Goal: Transaction & Acquisition: Obtain resource

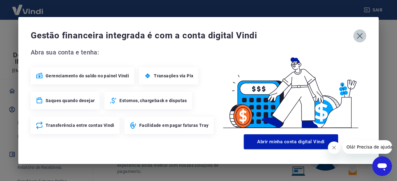
click at [360, 37] on icon "button" at bounding box center [360, 36] width 6 height 6
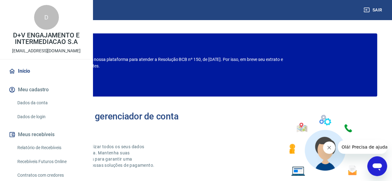
scroll to position [31, 0]
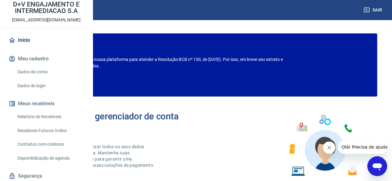
click at [49, 123] on link "Relatório de Recebíveis" at bounding box center [50, 117] width 70 height 13
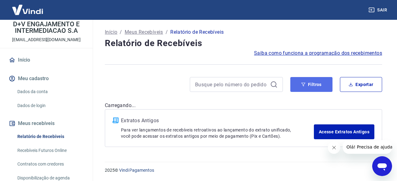
click at [305, 86] on button "Filtros" at bounding box center [311, 84] width 42 height 15
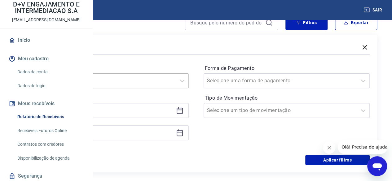
scroll to position [62, 0]
click at [173, 81] on div at bounding box center [99, 81] width 147 height 9
click at [163, 98] on div "Limpar Filtro" at bounding box center [105, 98] width 166 height 12
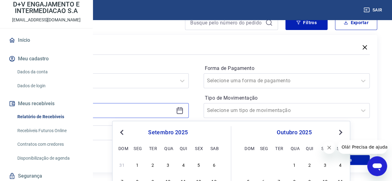
click at [151, 111] on input at bounding box center [101, 110] width 146 height 9
click at [135, 163] on div "1" at bounding box center [137, 164] width 7 height 7
type input "[DATE]"
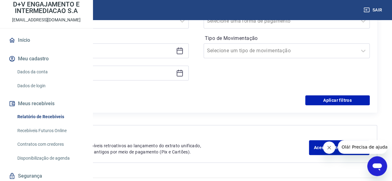
scroll to position [124, 0]
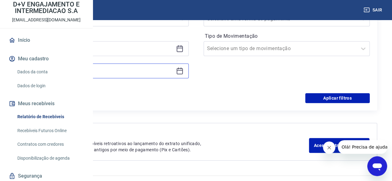
click at [173, 70] on input at bounding box center [101, 70] width 146 height 9
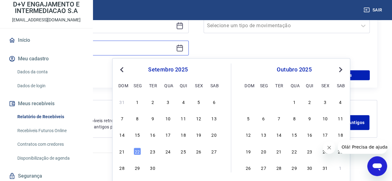
scroll to position [155, 0]
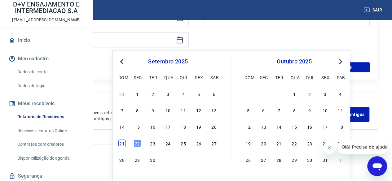
click at [123, 144] on div "21" at bounding box center [121, 143] width 7 height 7
type input "[DATE]"
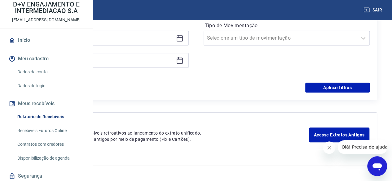
scroll to position [137, 0]
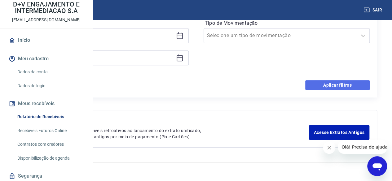
click at [338, 85] on button "Aplicar filtros" at bounding box center [337, 85] width 64 height 10
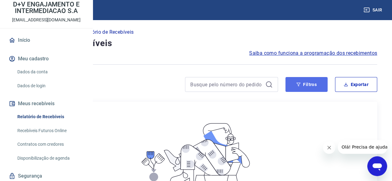
click at [308, 88] on button "Filtros" at bounding box center [306, 84] width 42 height 15
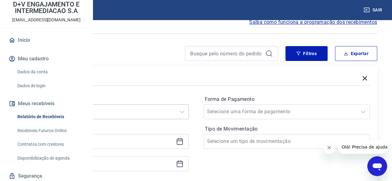
click at [144, 108] on div "Selecione um período" at bounding box center [105, 111] width 166 height 15
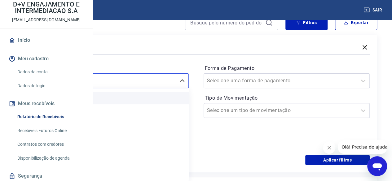
click at [144, 92] on div "Limpar Filtro" at bounding box center [105, 98] width 166 height 12
click at [144, 107] on input "[DATE]" at bounding box center [101, 110] width 146 height 9
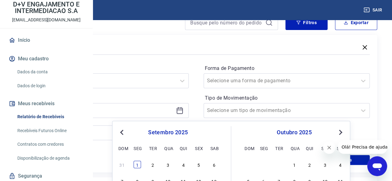
click at [138, 163] on div "1" at bounding box center [137, 164] width 7 height 7
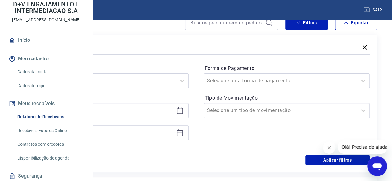
click at [148, 127] on div "[DATE]" at bounding box center [105, 132] width 166 height 15
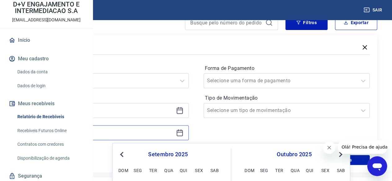
click at [154, 136] on input "[DATE]" at bounding box center [101, 132] width 146 height 9
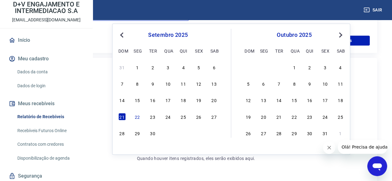
scroll to position [186, 0]
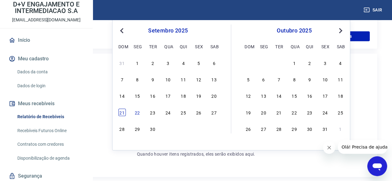
click at [125, 114] on div "21" at bounding box center [121, 112] width 7 height 7
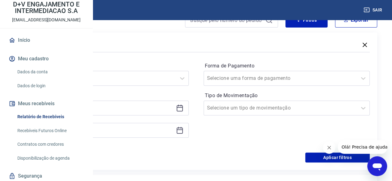
scroll to position [62, 0]
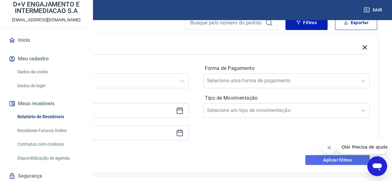
click at [335, 159] on button "Aplicar filtros" at bounding box center [337, 160] width 64 height 10
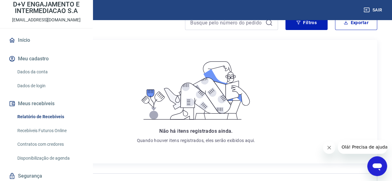
scroll to position [0, 0]
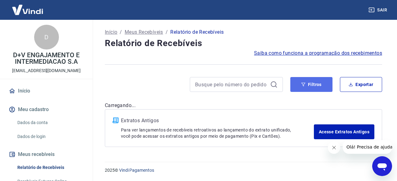
click at [316, 85] on button "Filtros" at bounding box center [311, 84] width 42 height 15
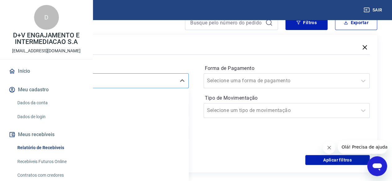
scroll to position [62, 0]
click at [172, 81] on div at bounding box center [99, 81] width 147 height 9
click at [159, 97] on div "Limpar Filtro" at bounding box center [105, 98] width 166 height 12
click at [173, 113] on input "[DATE]" at bounding box center [101, 110] width 146 height 9
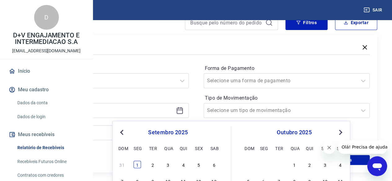
click at [139, 165] on div "1" at bounding box center [137, 164] width 7 height 7
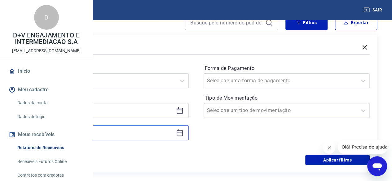
click at [147, 136] on input "[DATE]" at bounding box center [101, 132] width 146 height 9
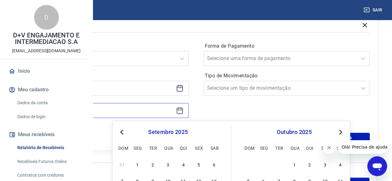
scroll to position [124, 0]
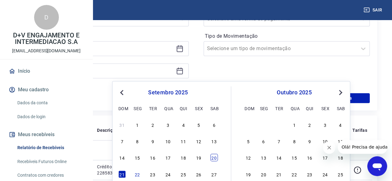
click at [215, 157] on div "20" at bounding box center [213, 157] width 7 height 7
type input "[DATE]"
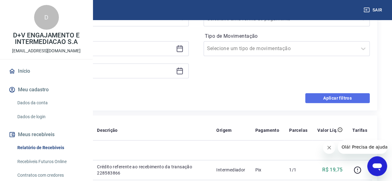
click at [343, 100] on button "Aplicar filtros" at bounding box center [337, 98] width 64 height 10
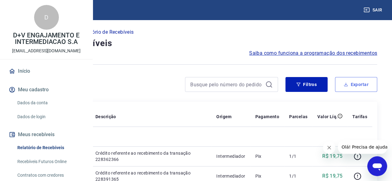
click at [356, 83] on button "Exportar" at bounding box center [356, 84] width 42 height 15
type input "[DATE]"
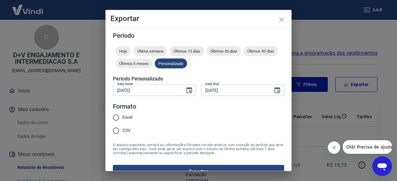
click at [116, 130] on input "CSV" at bounding box center [115, 130] width 13 height 13
radio input "true"
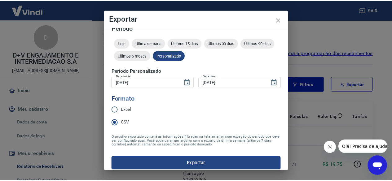
scroll to position [12, 0]
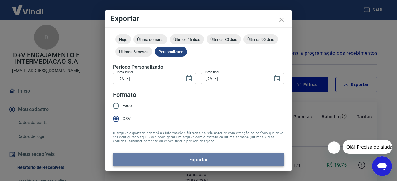
click at [206, 156] on button "Exportar" at bounding box center [198, 159] width 171 height 13
click at [201, 157] on button "Exportar" at bounding box center [198, 159] width 171 height 13
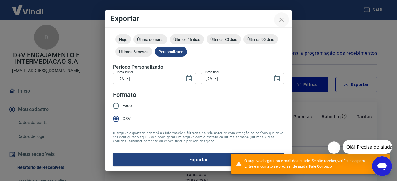
click at [285, 20] on icon "close" at bounding box center [281, 19] width 7 height 7
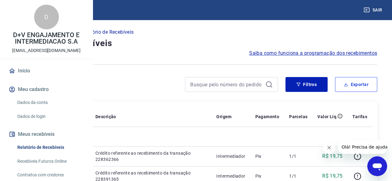
scroll to position [0, 0]
